Goal: Ask a question

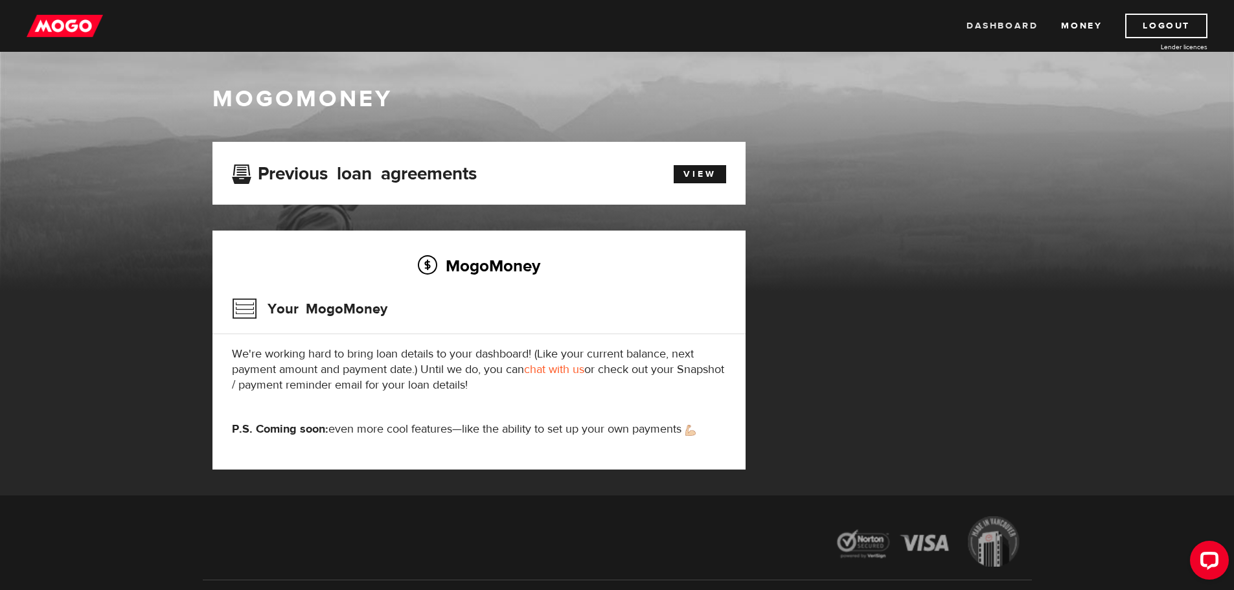
click at [985, 23] on link "Dashboard" at bounding box center [1002, 26] width 71 height 25
click at [65, 32] on img at bounding box center [65, 26] width 76 height 25
click at [547, 369] on link "chat with us" at bounding box center [554, 369] width 60 height 15
